Goal: Task Accomplishment & Management: Use online tool/utility

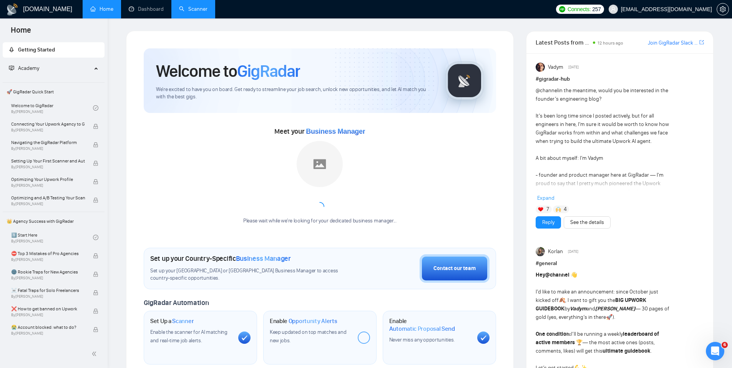
click at [189, 6] on link "Scanner" at bounding box center [193, 9] width 28 height 7
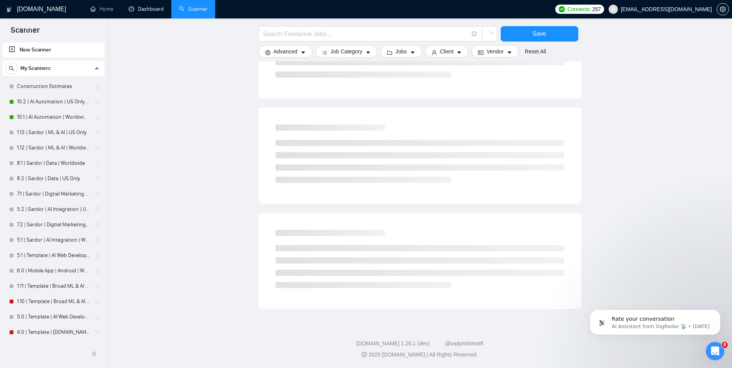
click at [151, 8] on link "Dashboard" at bounding box center [146, 9] width 35 height 7
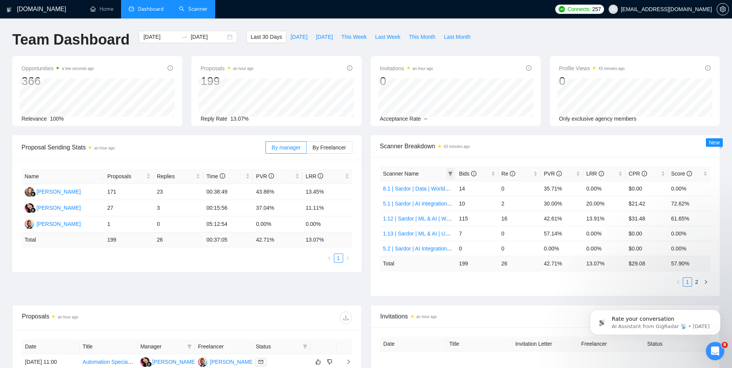
click at [452, 170] on span at bounding box center [450, 174] width 8 height 12
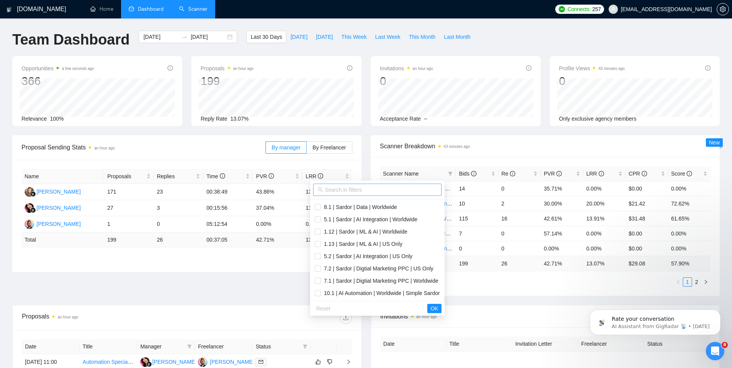
click at [396, 191] on input "text" at bounding box center [381, 190] width 112 height 8
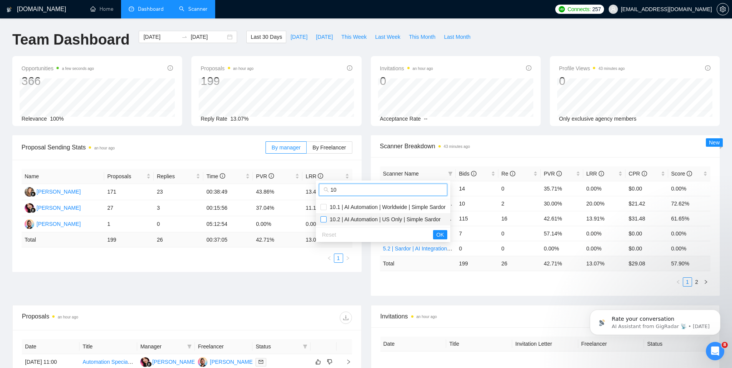
type input "10"
click at [324, 217] on input "checkbox" at bounding box center [323, 219] width 6 height 6
checkbox input "true"
click at [327, 208] on span "10.1 | AI Automation | Worldwide | Simple Sardor" at bounding box center [386, 207] width 119 height 6
checkbox input "true"
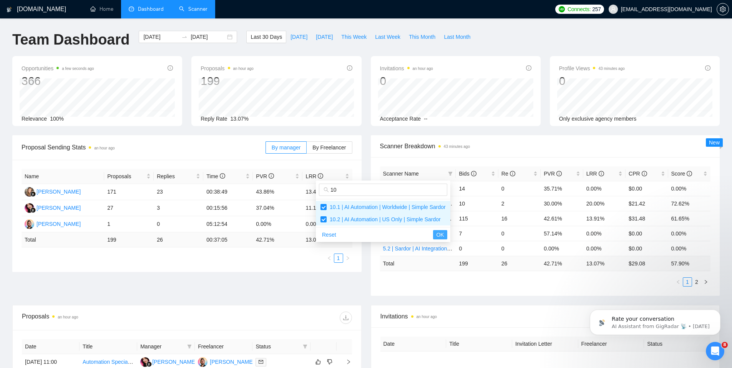
click at [444, 235] on span "OK" at bounding box center [440, 235] width 8 height 8
